Goal: Information Seeking & Learning: Learn about a topic

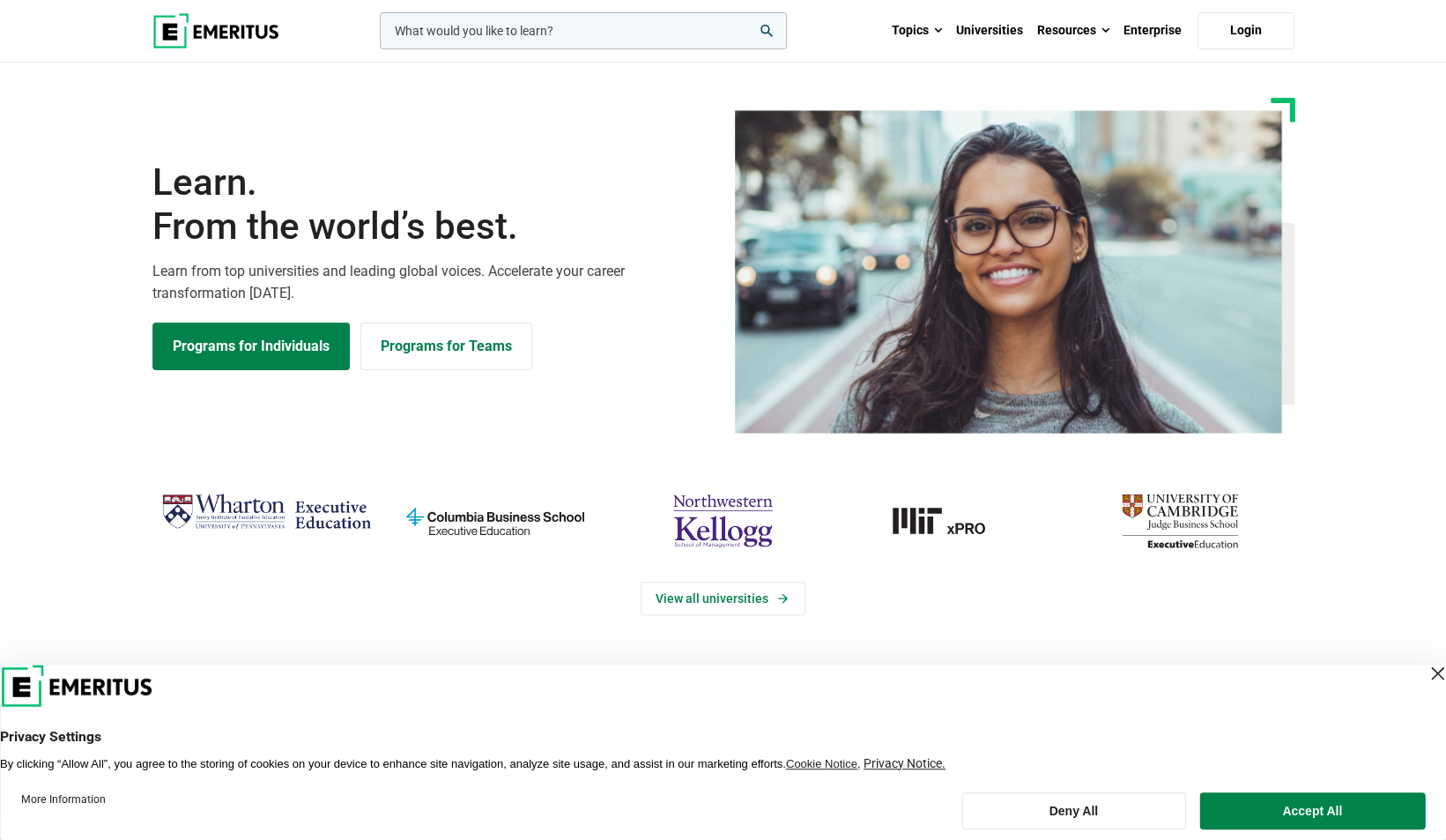
click at [478, 37] on input "woocommerce-product-search-field-0" at bounding box center [583, 31] width 407 height 37
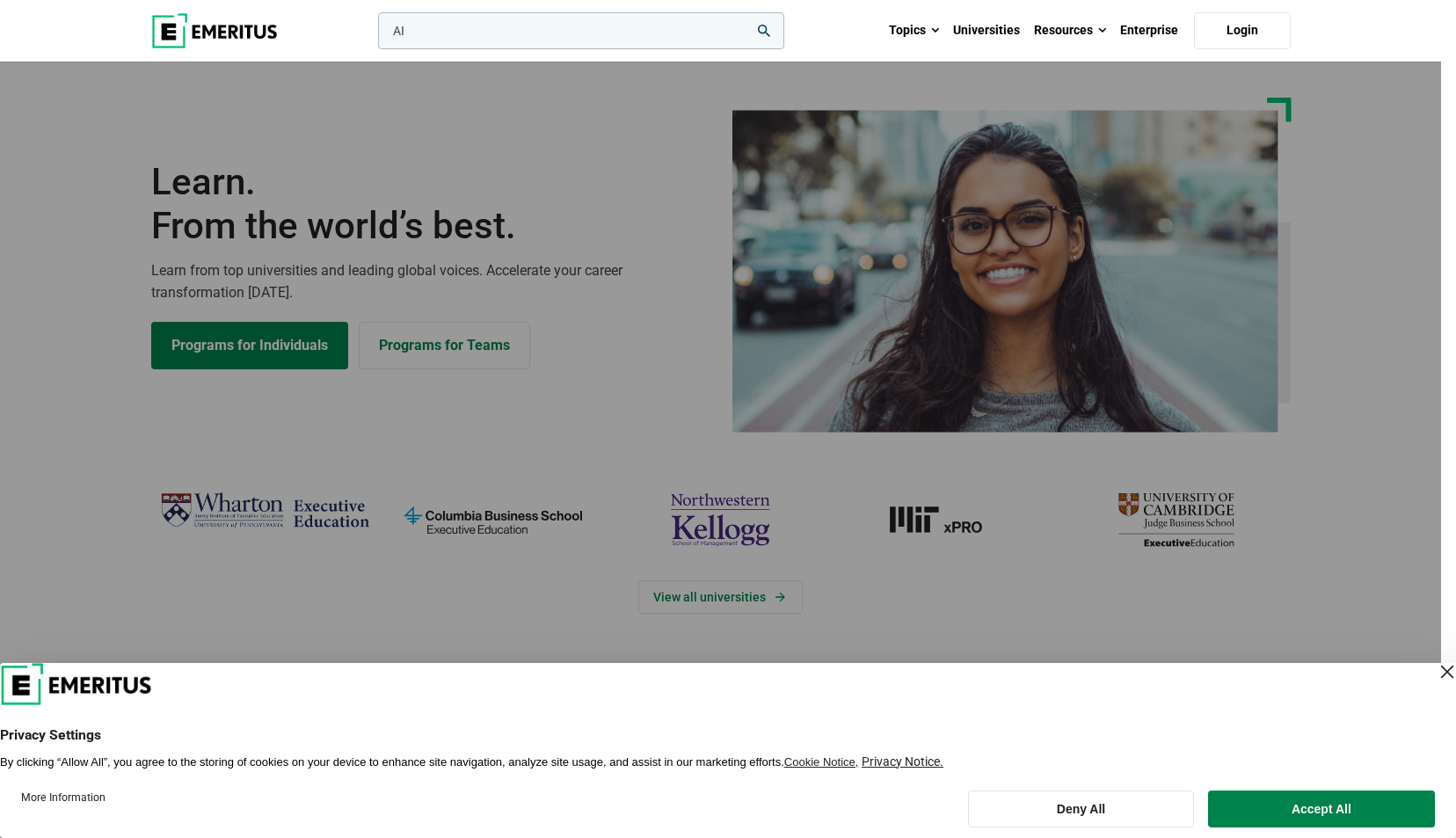
type input "AI"
click at [375, 35] on button "search" at bounding box center [375, 35] width 0 height 0
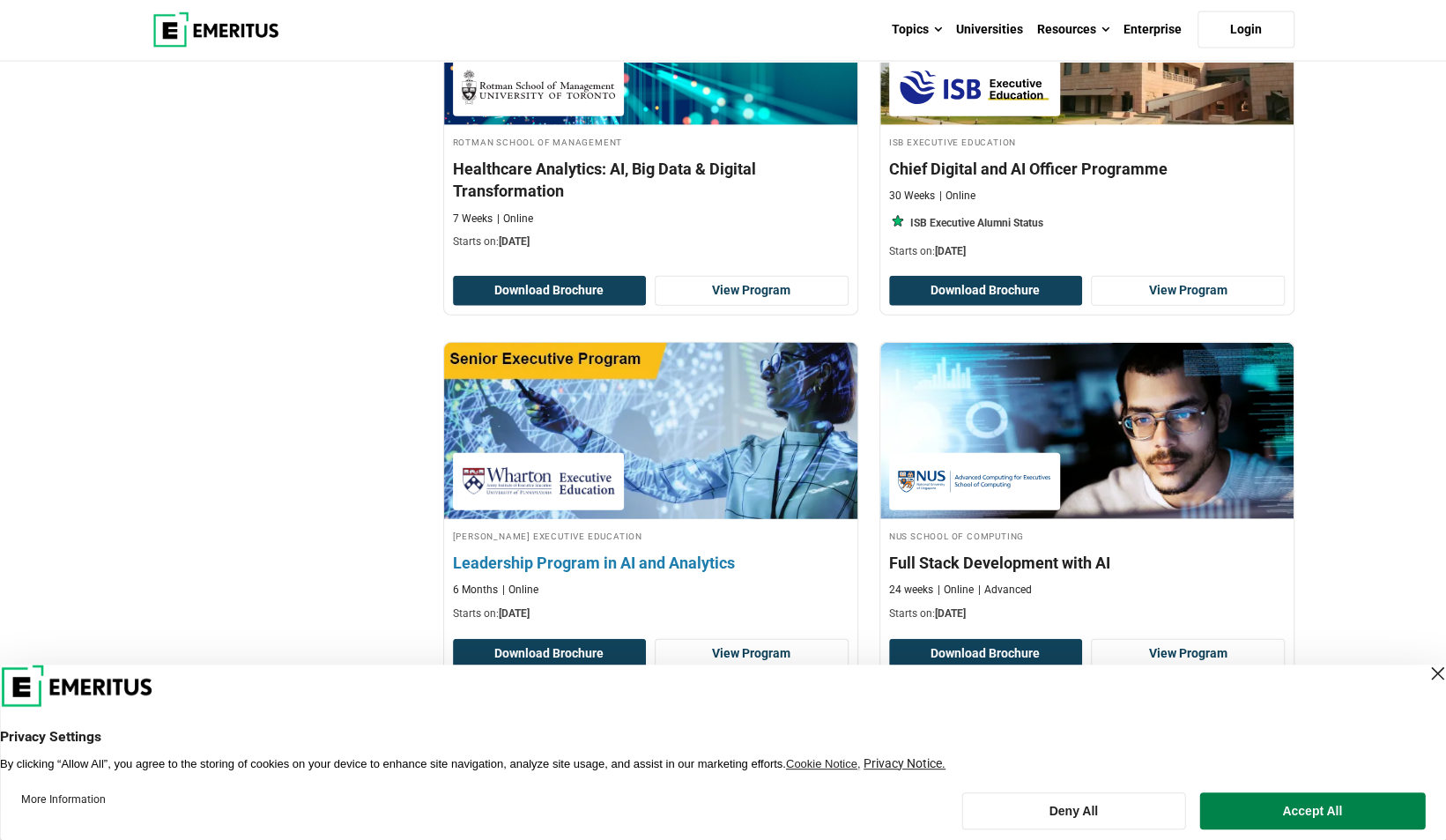
scroll to position [2819, 0]
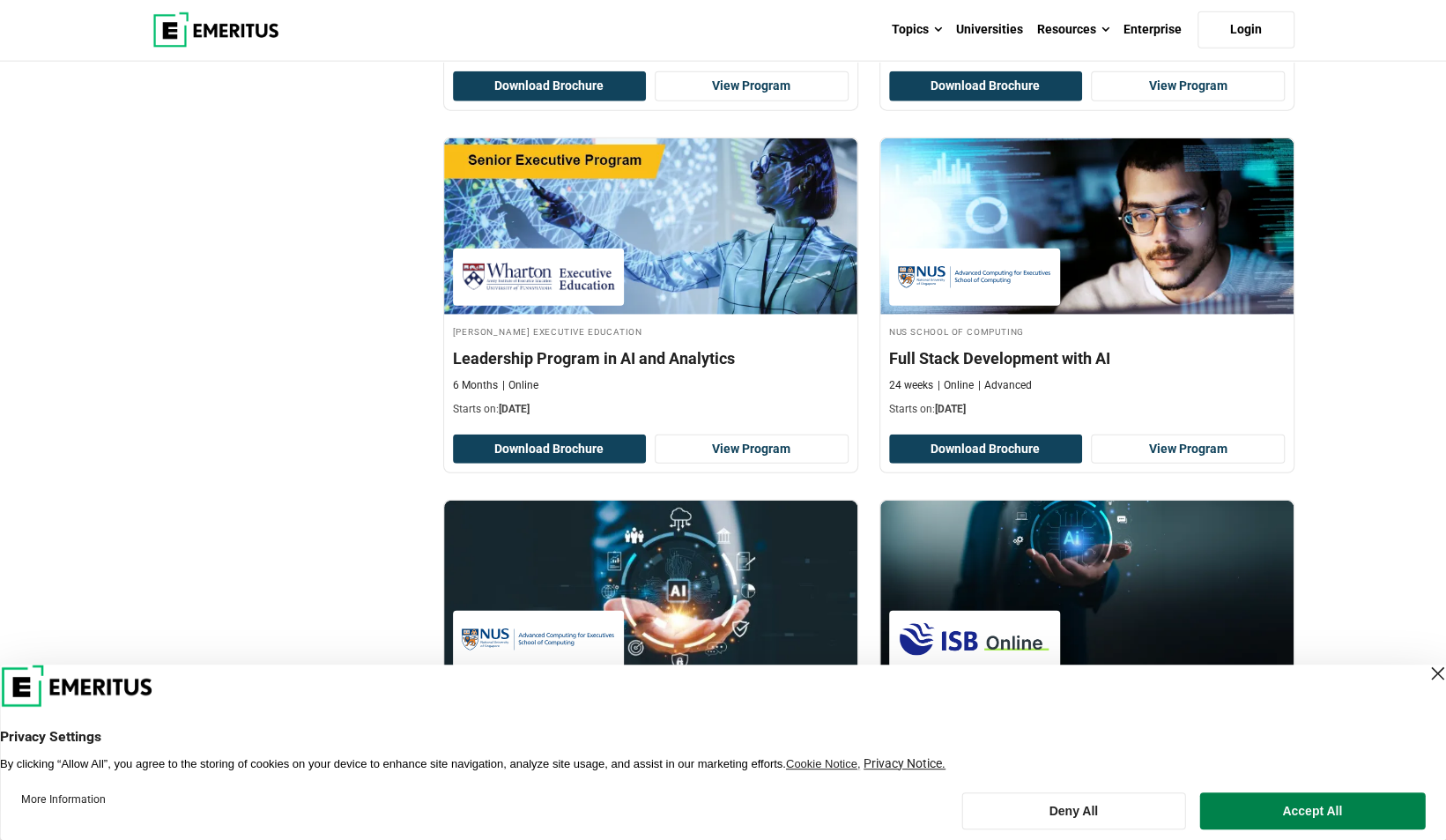
click at [1425, 671] on div "Close Layer" at bounding box center [1437, 673] width 25 height 25
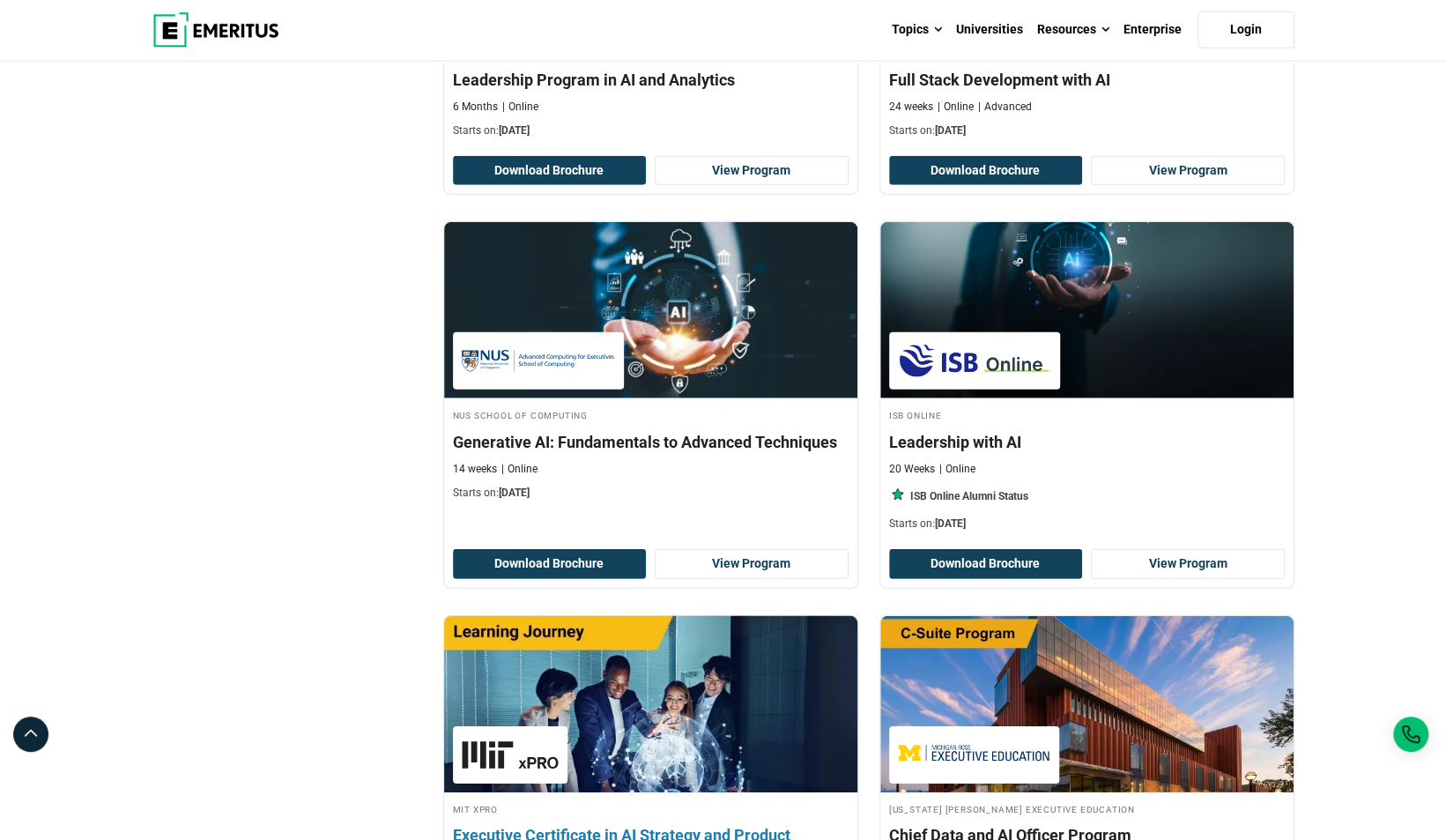
scroll to position [3348, 0]
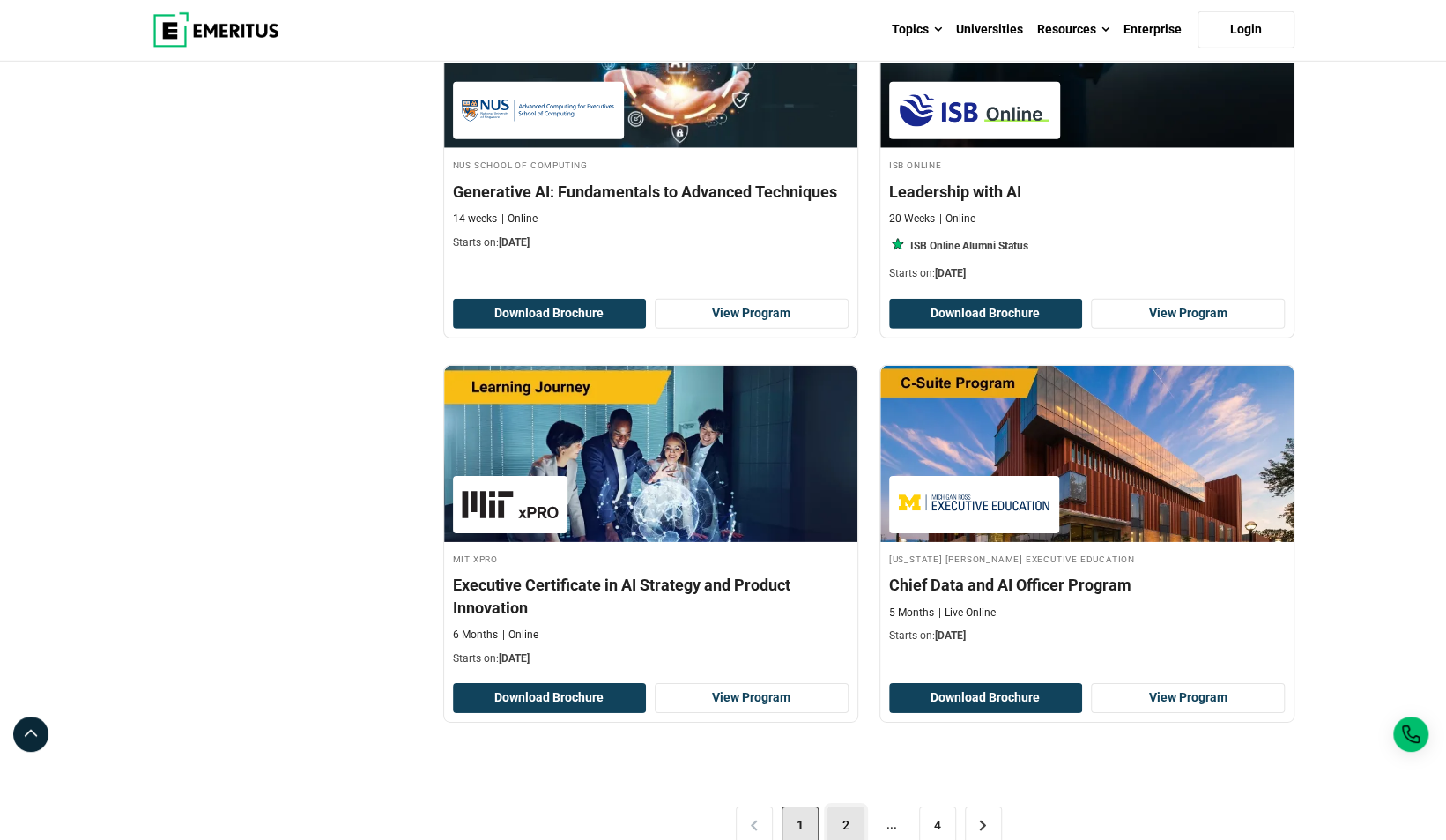
click at [840, 809] on link "2" at bounding box center [846, 824] width 37 height 37
